Goal: Information Seeking & Learning: Learn about a topic

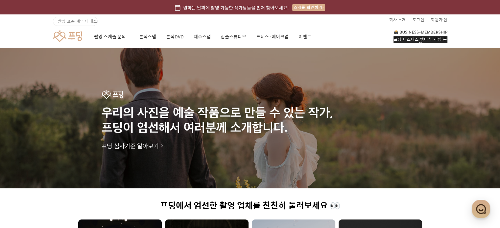
click at [75, 37] on link at bounding box center [67, 36] width 29 height 12
click at [403, 15] on link "회사 소개" at bounding box center [397, 19] width 17 height 11
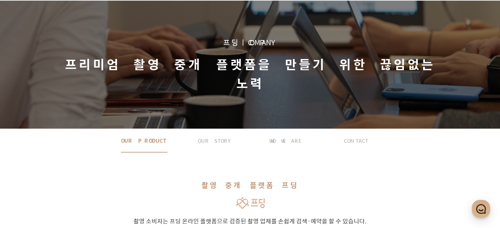
scroll to position [113, 0]
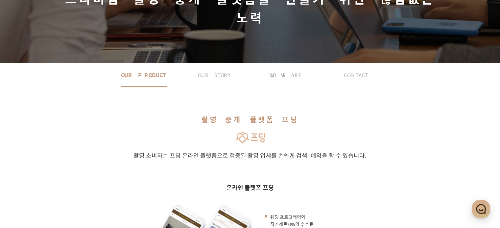
click at [242, 125] on div "촬영 중개 플랫폼 프딩 촬영 소비자는 프딩 온라인 플랫폼으로 검증된 촬영 업체를 손쉽게 검색·예약 을 할 수 있습니다. 온라인 플랫폼 프딩 웨…" at bounding box center [249, 184] width 473 height 195
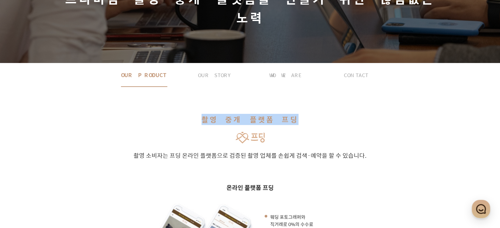
drag, startPoint x: 214, startPoint y: 101, endPoint x: 356, endPoint y: 96, distance: 141.3
click at [356, 114] on h2 "촬영 중개 플랫폼 프딩" at bounding box center [249, 119] width 473 height 11
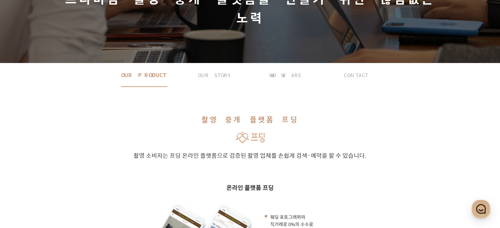
click at [353, 151] on p "촬영 소비자는 프딩 온라인 플랫폼으로 검증된 촬영 업체를 손쉽게 검색·예약 을 할 수 있습니다." at bounding box center [249, 155] width 473 height 9
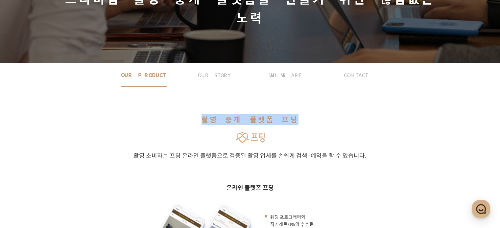
drag, startPoint x: 263, startPoint y: 101, endPoint x: 156, endPoint y: 98, distance: 107.1
click at [157, 114] on h2 "촬영 중개 플랫폼 프딩" at bounding box center [249, 119] width 473 height 11
copy h2 "촬영 중개 플랫폼 프딩"
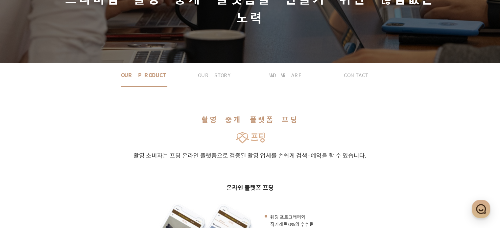
click at [448, 151] on p "촬영 소비자는 프딩 온라인 플랫폼으로 검증된 촬영 업체를 손쉽게 검색·예약 을 할 수 있습니다." at bounding box center [249, 155] width 473 height 9
click at [326, 145] on div "촬영 중개 플랫폼 프딩 촬영 소비자는 프딩 온라인 플랫폼으로 검증된 촬영 업체를 손쉽게 검색·예약 을 할 수 있습니다. 온라인 플랫폼 프딩 웨…" at bounding box center [249, 184] width 473 height 195
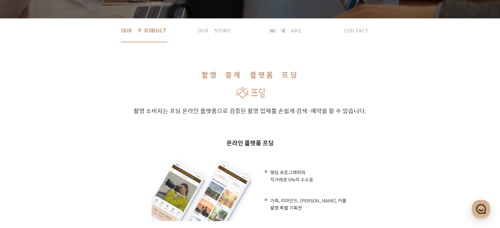
scroll to position [212, 0]
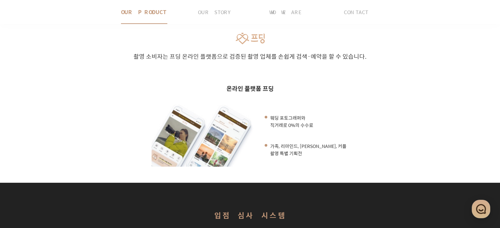
click at [430, 136] on ul "온라인 플랫폼 프딩 웨딩 포토그래퍼와 직거래로 0%의 수수료 가족, 리마인드, 만삭, 커플 촬영 특별 기획전" at bounding box center [249, 125] width 473 height 83
drag, startPoint x: 413, startPoint y: 120, endPoint x: 414, endPoint y: 135, distance: 14.9
click at [411, 120] on ul "온라인 플랫폼 프딩 웨딩 포토그래퍼와 직거래로 0%의 수수료 가족, 리마인드, 만삭, 커플 촬영 특별 기획전" at bounding box center [249, 125] width 473 height 83
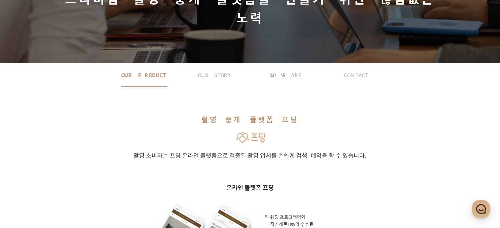
click at [409, 151] on p "촬영 소비자는 프딩 온라인 플랫폼으로 검증된 촬영 업체를 손쉽게 검색·예약 을 할 수 있습니다." at bounding box center [249, 155] width 473 height 9
click at [211, 63] on span "OUR STORY" at bounding box center [215, 74] width 34 height 23
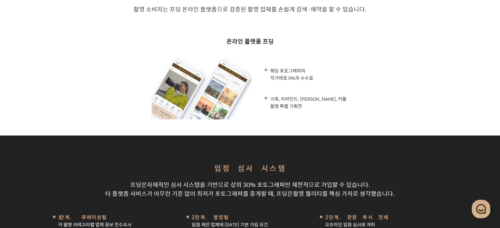
scroll to position [373, 0]
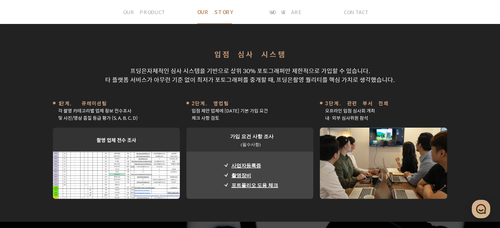
click at [313, 66] on strong "상위 30% 포토그래퍼만 제한적으로 가입" at bounding box center [281, 70] width 102 height 9
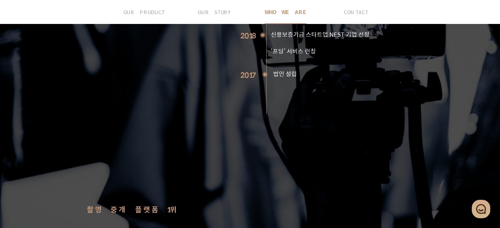
scroll to position [767, 0]
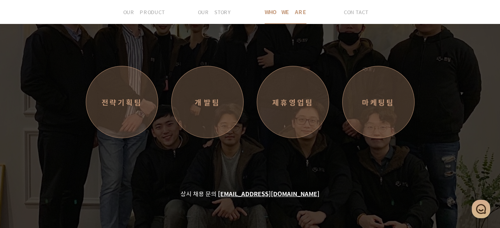
scroll to position [1034, 0]
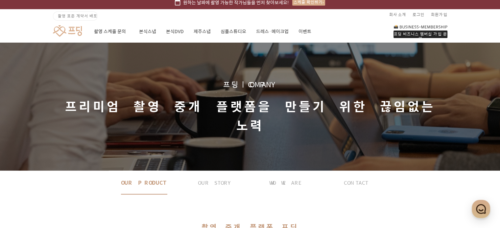
scroll to position [0, 0]
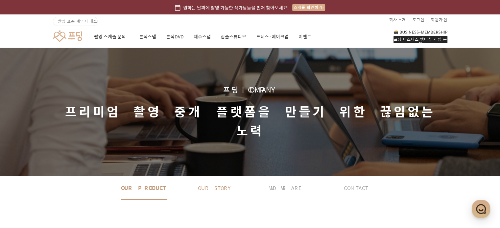
click at [195, 176] on button "OUR STORY" at bounding box center [214, 187] width 71 height 23
click at [356, 178] on span "CONTACT" at bounding box center [356, 187] width 24 height 23
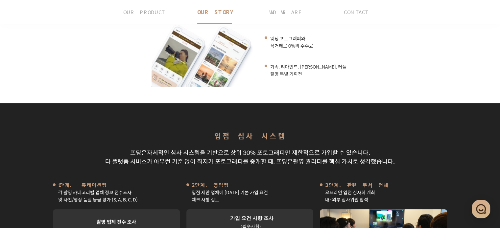
scroll to position [252, 0]
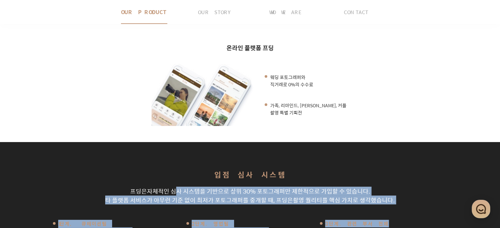
drag, startPoint x: 182, startPoint y: 167, endPoint x: 416, endPoint y: 205, distance: 237.0
click at [384, 187] on p "프딩은 자체적인 심사 시스템 을 기반으로 상위 30% 포토그래퍼만 제한적으로 가입 할 수 있습니다. 타 플랫폼 서비스가 아무런 기준 없이 최저…" at bounding box center [249, 196] width 473 height 18
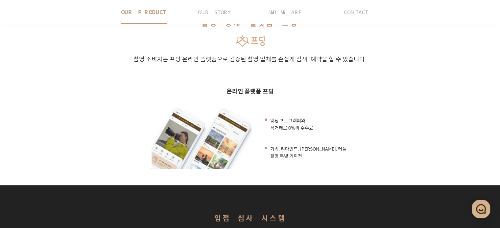
scroll to position [154, 0]
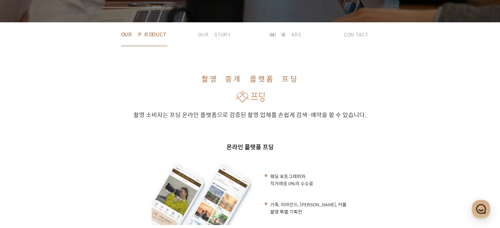
drag, startPoint x: 286, startPoint y: 169, endPoint x: 259, endPoint y: 147, distance: 34.8
click at [259, 163] on div "웨딩 포토그래퍼와 직거래로 0%의 수수료 가족, 리마인드, 만삭, 커플 촬영 특별 기획전" at bounding box center [249, 194] width 197 height 62
click at [416, 175] on ul "온라인 플랫폼 프딩 웨딩 포토그래퍼와 직거래로 0%의 수수료 가족, 리마인드, 만삭, 커플 촬영 특별 기획전" at bounding box center [249, 184] width 473 height 83
drag, startPoint x: 323, startPoint y: 190, endPoint x: 285, endPoint y: 185, distance: 38.1
click at [322, 190] on div "웨딩 포토그래퍼와 직거래로 0%의 수수료 가족, 리마인드, 만삭, 커플 촬영 특별 기획전" at bounding box center [249, 194] width 197 height 62
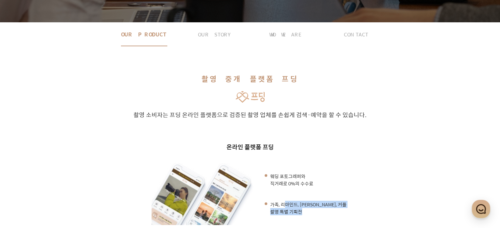
drag, startPoint x: 291, startPoint y: 185, endPoint x: 374, endPoint y: 194, distance: 83.3
click at [377, 195] on ul "온라인 플랫폼 프딩 웨딩 포토그래퍼와 직거래로 0%의 수수료 가족, 리마인드, 만삭, 커플 촬영 특별 기획전" at bounding box center [249, 184] width 473 height 83
click at [372, 193] on ul "온라인 플랫폼 프딩 웨딩 포토그래퍼와 직거래로 0%의 수수료 가족, 리마인드, 만삭, 커플 촬영 특별 기획전" at bounding box center [249, 184] width 473 height 83
click at [394, 176] on ul "온라인 플랫폼 프딩 웨딩 포토그래퍼와 직거래로 0%의 수수료 가족, 리마인드, 만삭, 커플 촬영 특별 기획전" at bounding box center [249, 184] width 473 height 83
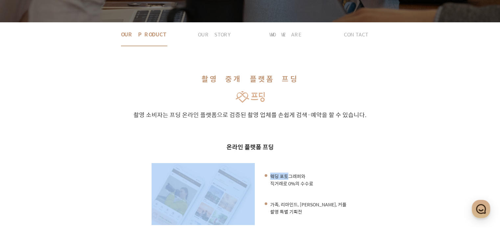
drag, startPoint x: 288, startPoint y: 152, endPoint x: 345, endPoint y: 166, distance: 58.5
click at [344, 166] on div "웨딩 포토그래퍼와 직거래로 0%의 수수료 가족, 리마인드, 만삭, 커플 촬영 특별 기획전" at bounding box center [249, 194] width 197 height 62
click at [345, 166] on div "웨딩 포토그래퍼와 직거래로 0%의 수수료 가족, 리마인드, 만삭, 커플 촬영 특별 기획전" at bounding box center [249, 194] width 197 height 62
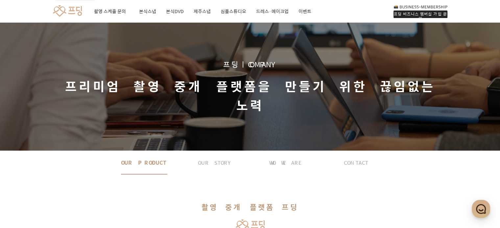
scroll to position [22, 0]
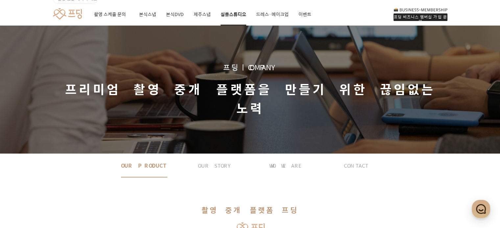
click at [233, 11] on link "심플스튜디오" at bounding box center [233, 14] width 26 height 22
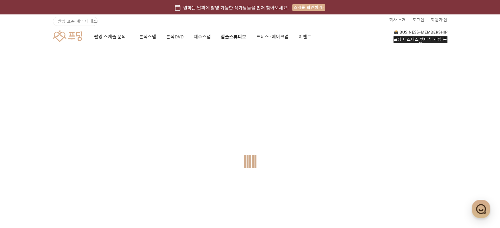
click at [333, 31] on div "프딩 비즈니스 멤버십 가입 문의 촬영 스케줄 문의 본식스냅 본식DVD 제주스냅 심플스튜디오 드레스·메이크업 이벤트" at bounding box center [249, 36] width 473 height 23
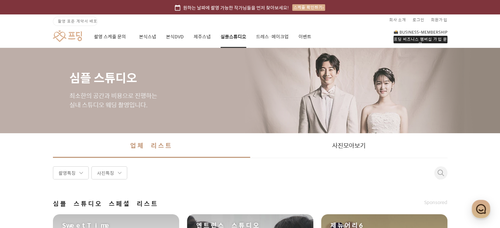
drag, startPoint x: 70, startPoint y: 35, endPoint x: 81, endPoint y: 12, distance: 26.1
click at [70, 35] on link at bounding box center [67, 36] width 29 height 12
